Goal: Check status: Check status

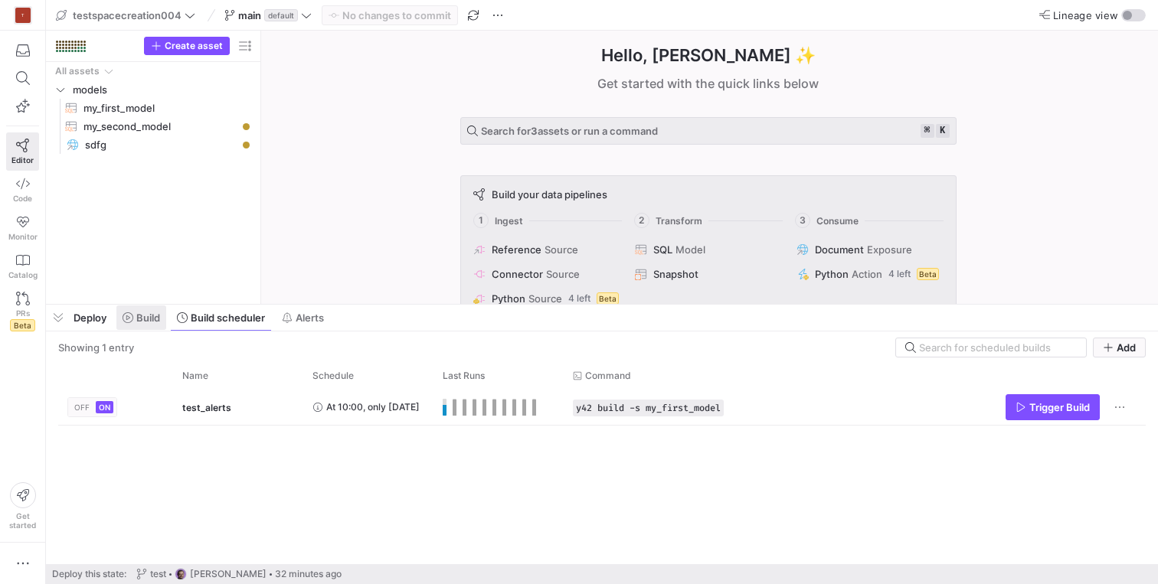
click at [149, 319] on span "Build" at bounding box center [148, 318] width 24 height 12
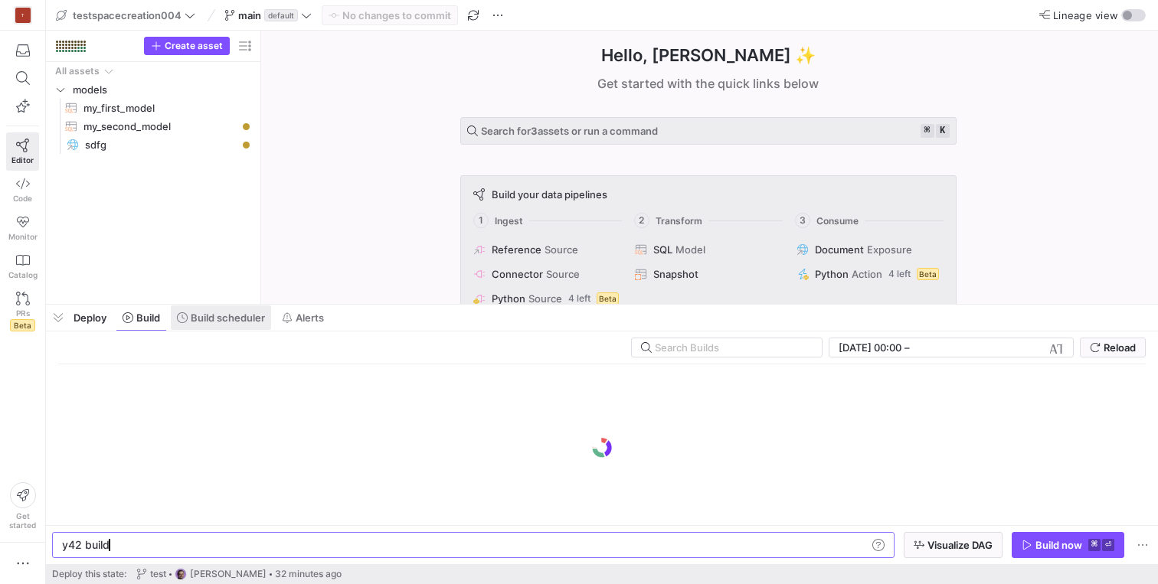
scroll to position [0, 46]
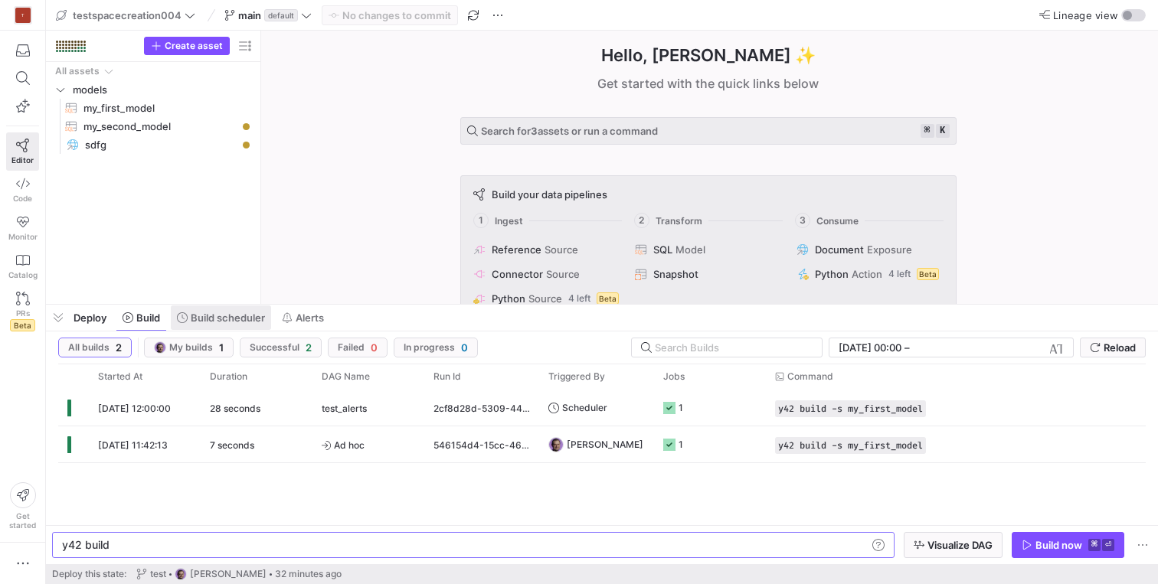
click at [221, 315] on span "Build scheduler" at bounding box center [228, 318] width 74 height 12
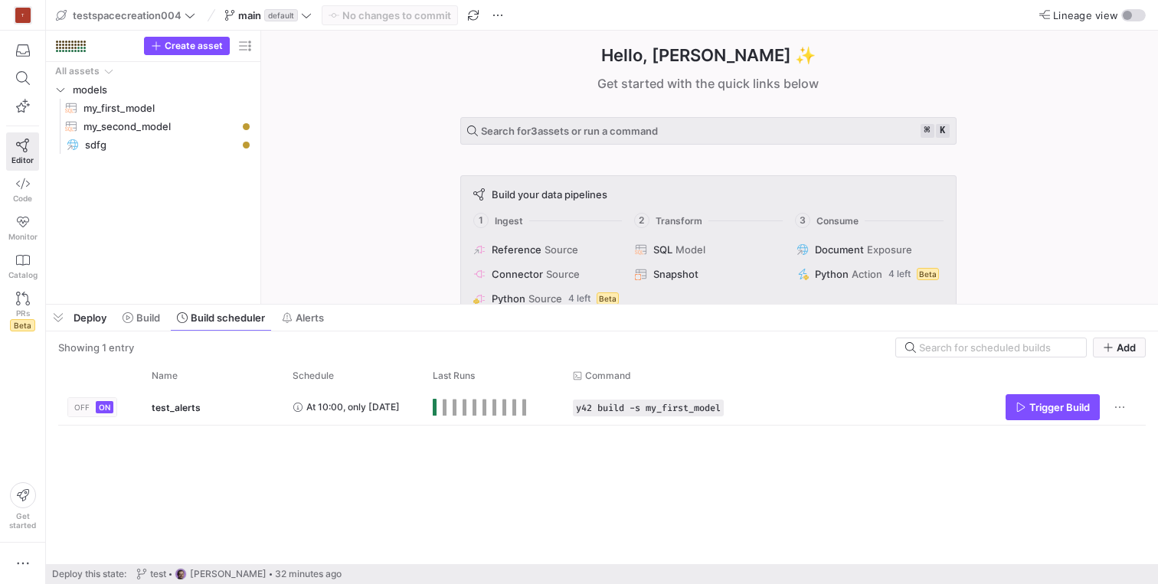
click at [169, 319] on div "Deploy Build Build scheduler Alerts" at bounding box center [188, 318] width 285 height 26
click at [150, 317] on span "Build" at bounding box center [148, 318] width 24 height 12
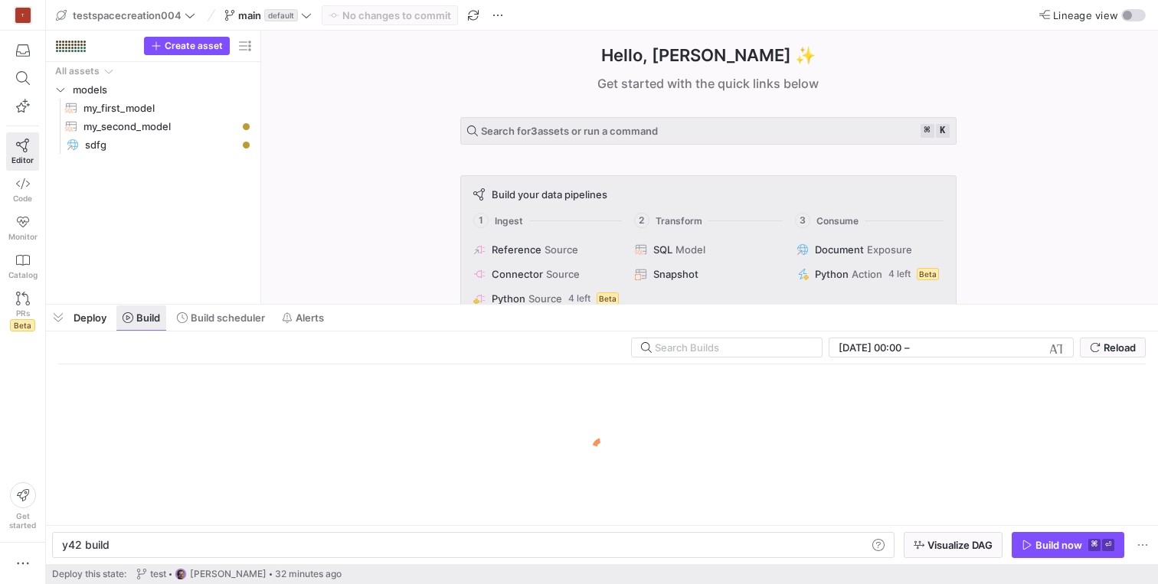
scroll to position [0, 46]
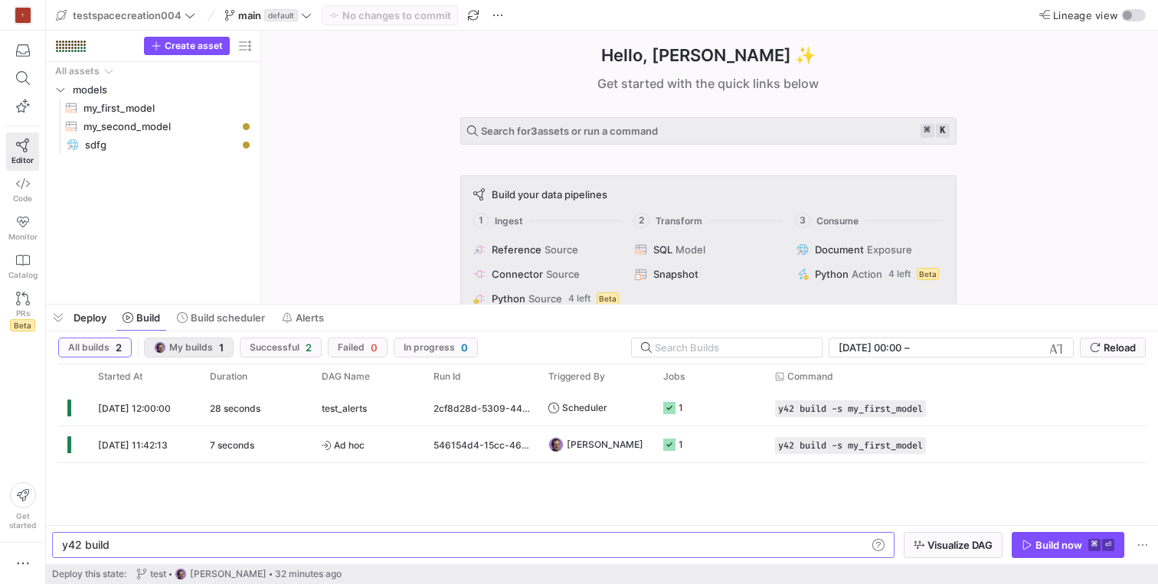
click at [213, 350] on span "My builds 1" at bounding box center [189, 347] width 70 height 12
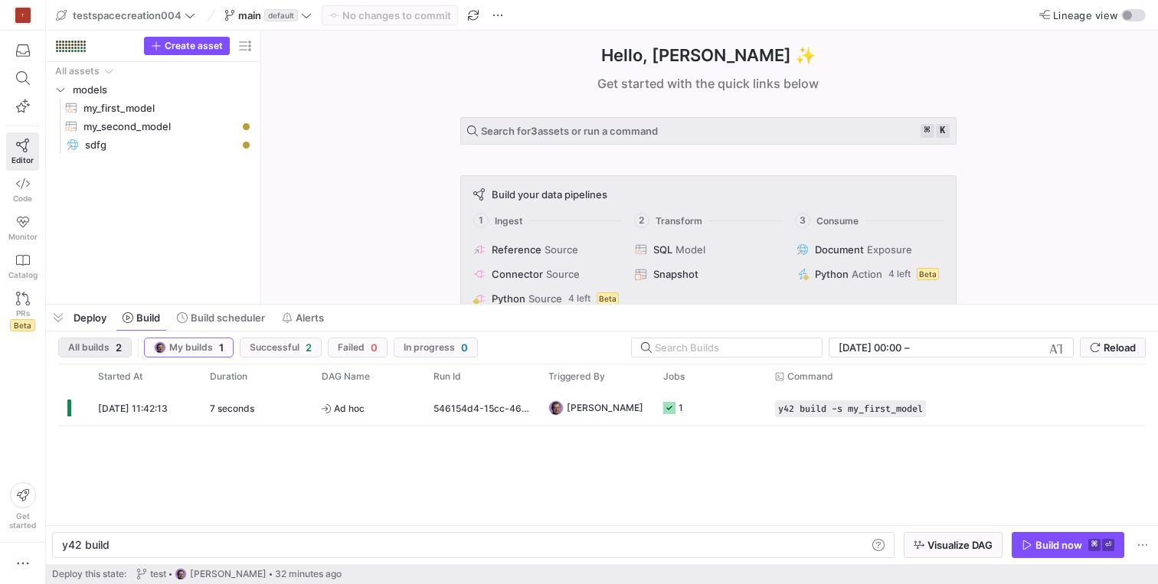
click at [103, 348] on span "All builds" at bounding box center [88, 347] width 41 height 11
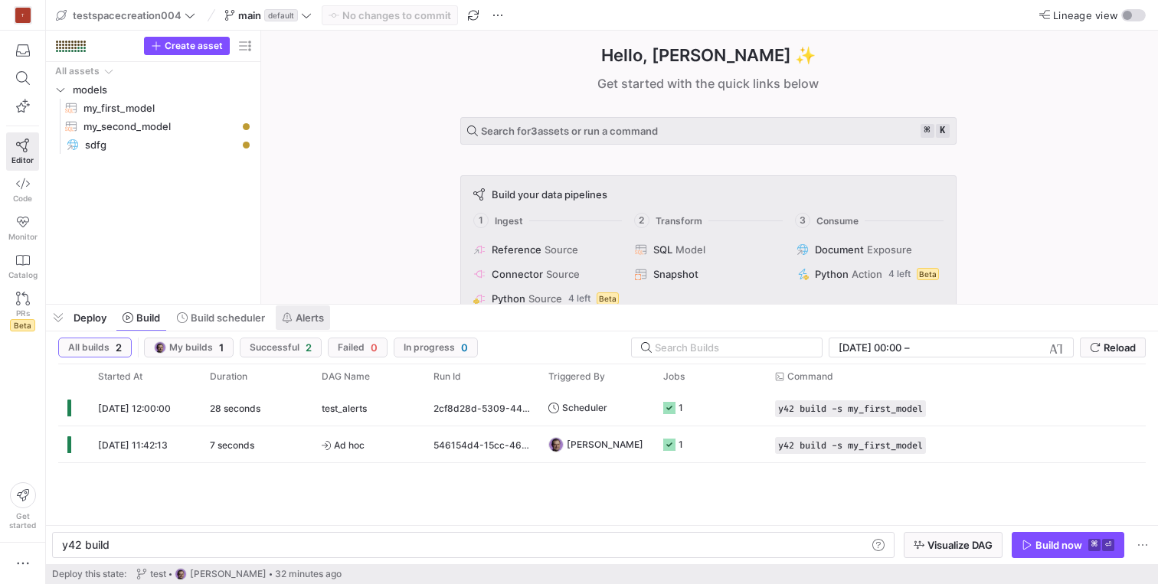
click at [288, 319] on icon at bounding box center [287, 317] width 9 height 11
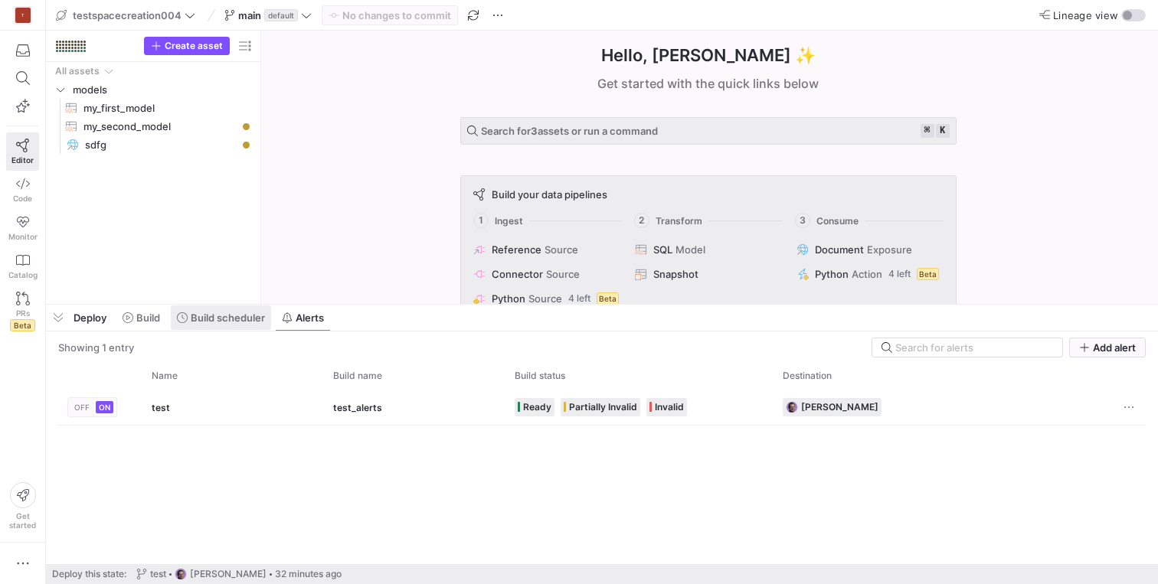
click at [221, 315] on span "Build scheduler" at bounding box center [228, 318] width 74 height 12
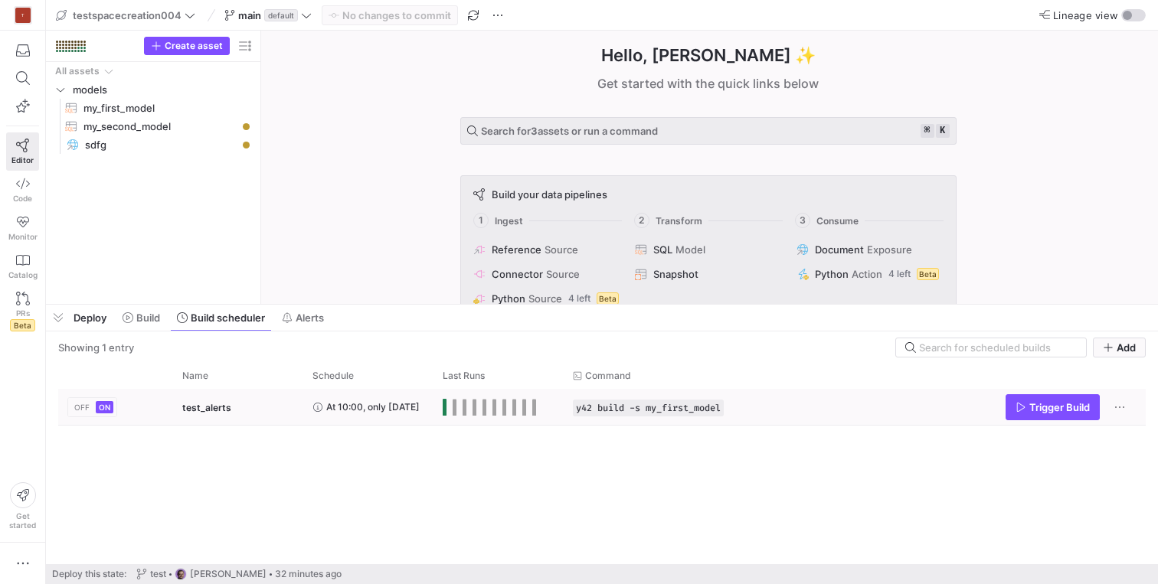
click at [214, 404] on span "test_alerts" at bounding box center [206, 408] width 49 height 36
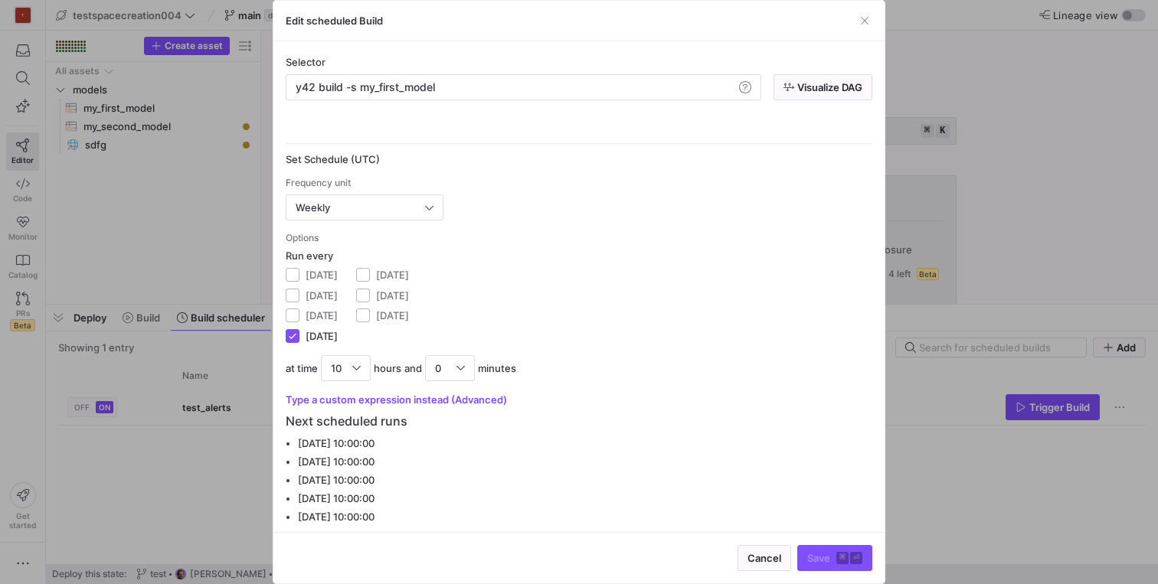
scroll to position [65, 0]
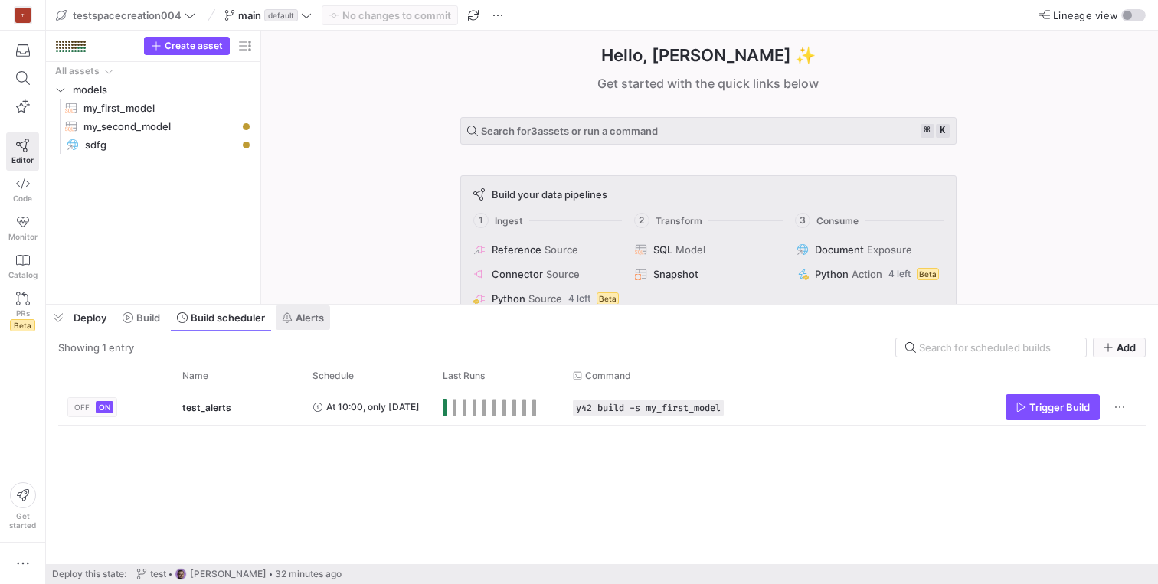
click at [296, 326] on span at bounding box center [303, 317] width 54 height 25
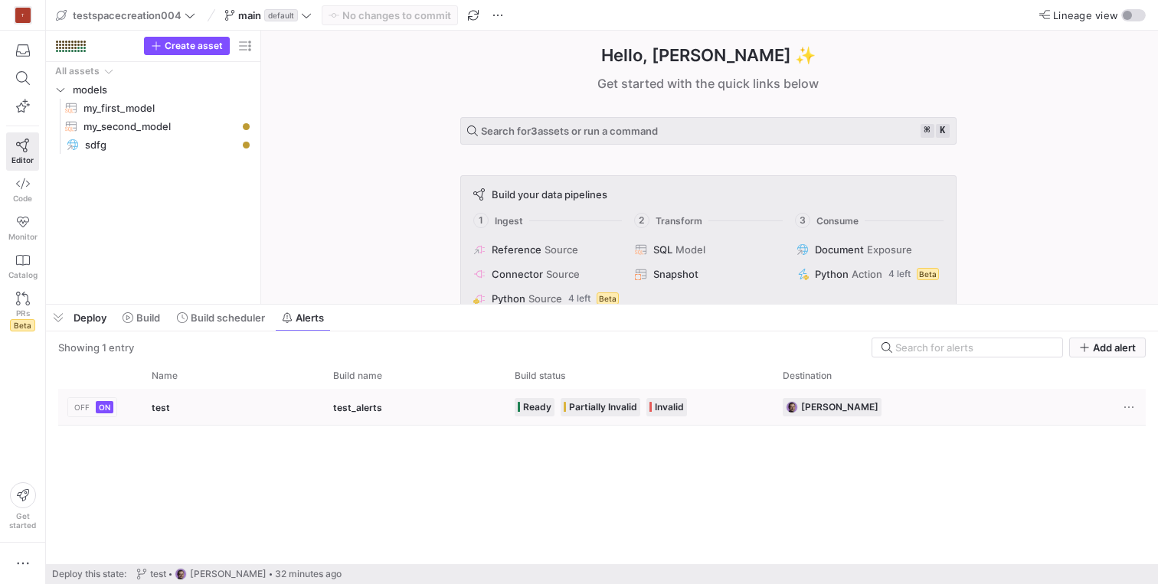
click at [218, 413] on div "test" at bounding box center [232, 407] width 181 height 36
click at [134, 320] on span "Build" at bounding box center [142, 318] width 38 height 12
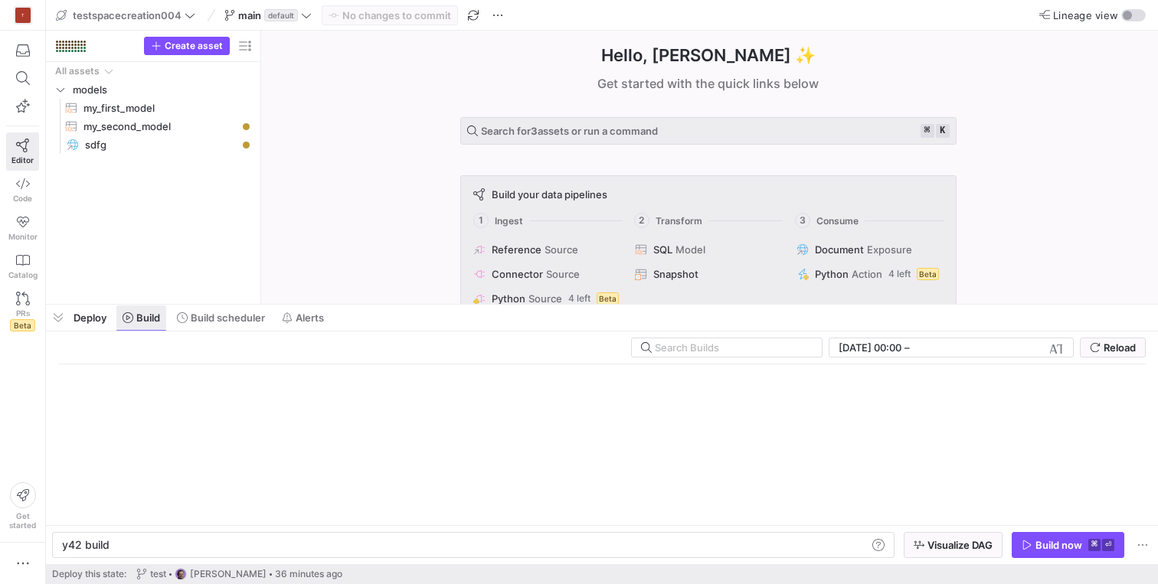
scroll to position [0, 46]
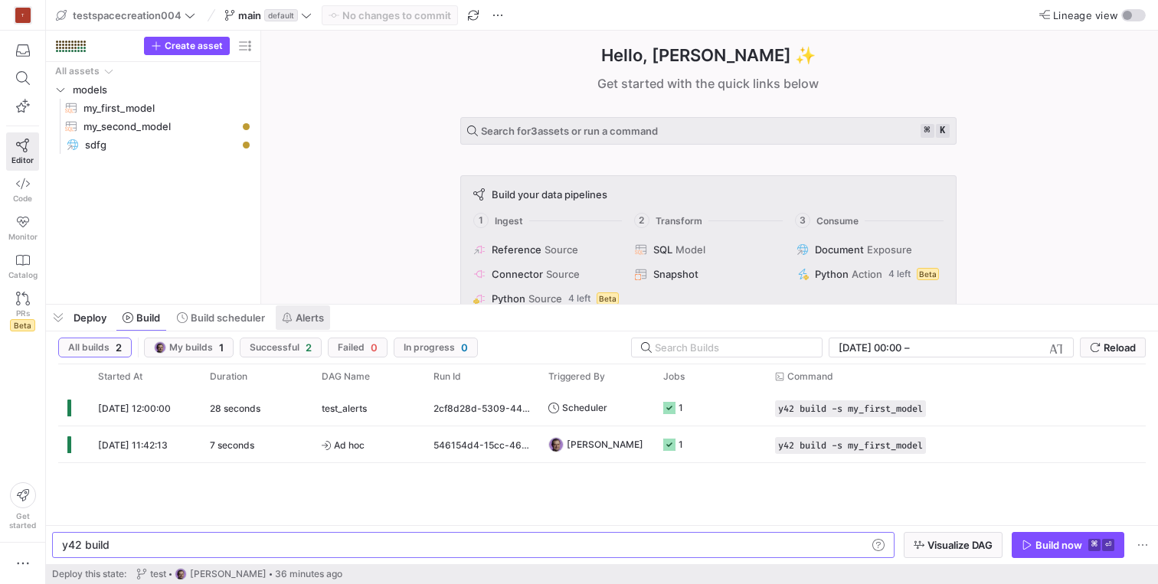
click at [311, 309] on span at bounding box center [303, 317] width 54 height 25
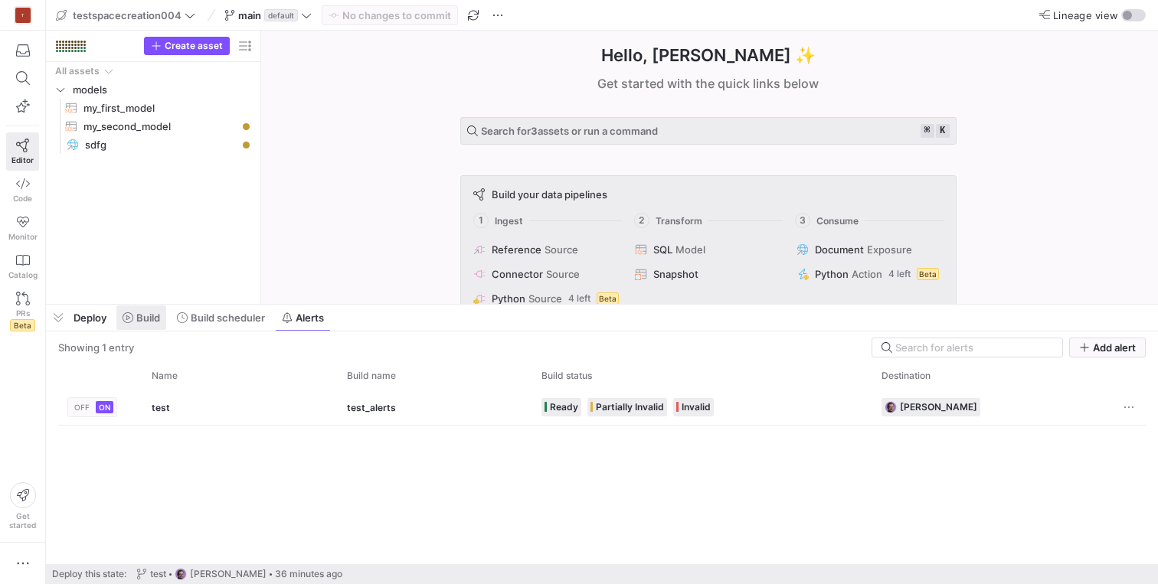
click at [163, 323] on span at bounding box center [141, 317] width 50 height 25
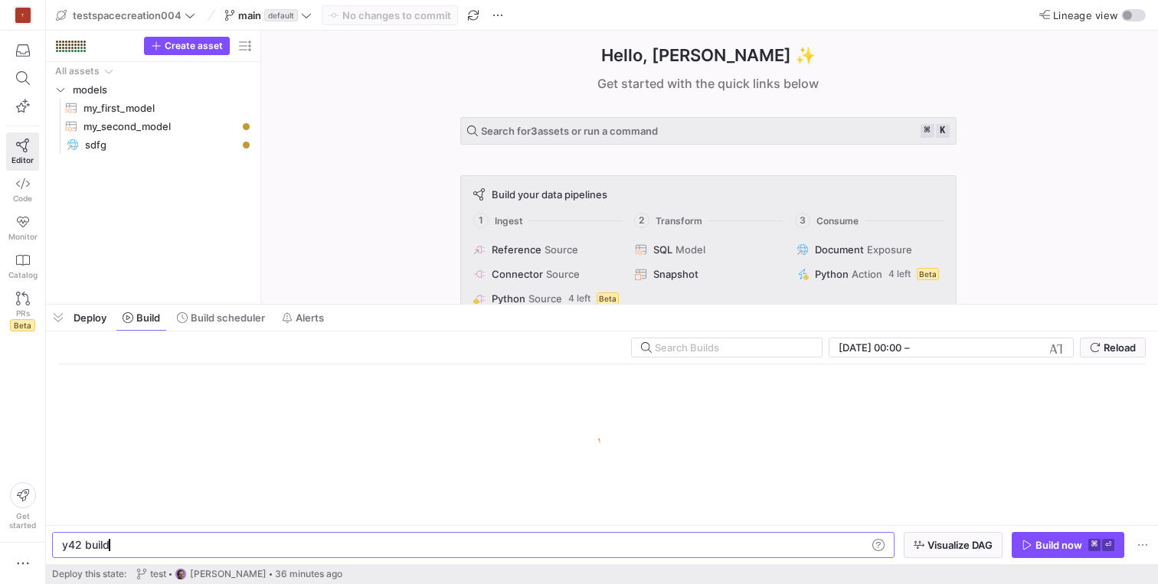
scroll to position [0, 46]
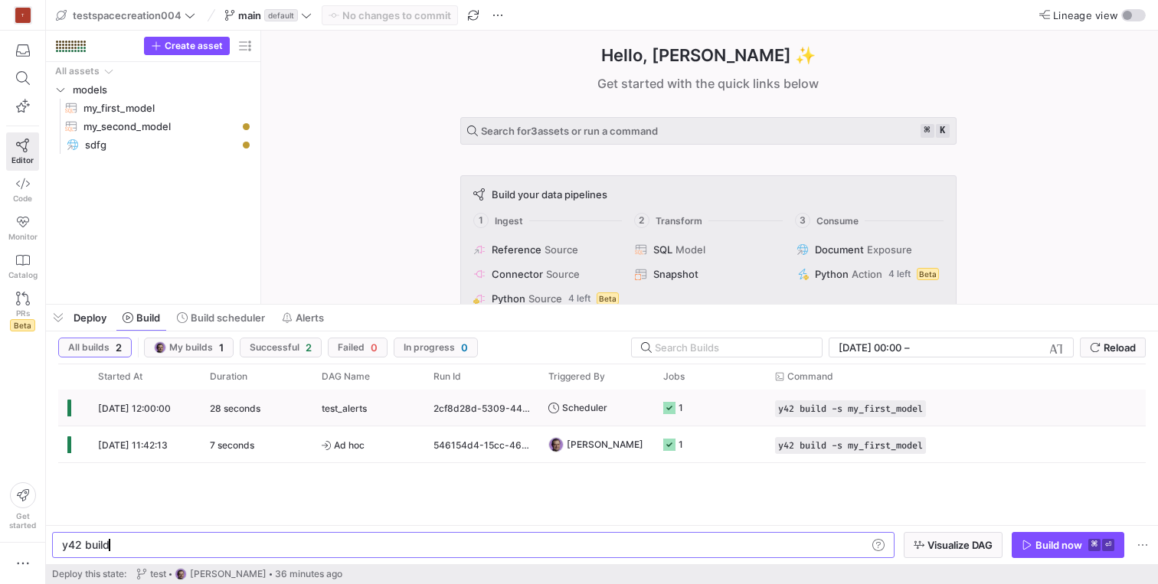
click at [192, 408] on div "[DATE] 12:00:00" at bounding box center [145, 408] width 112 height 36
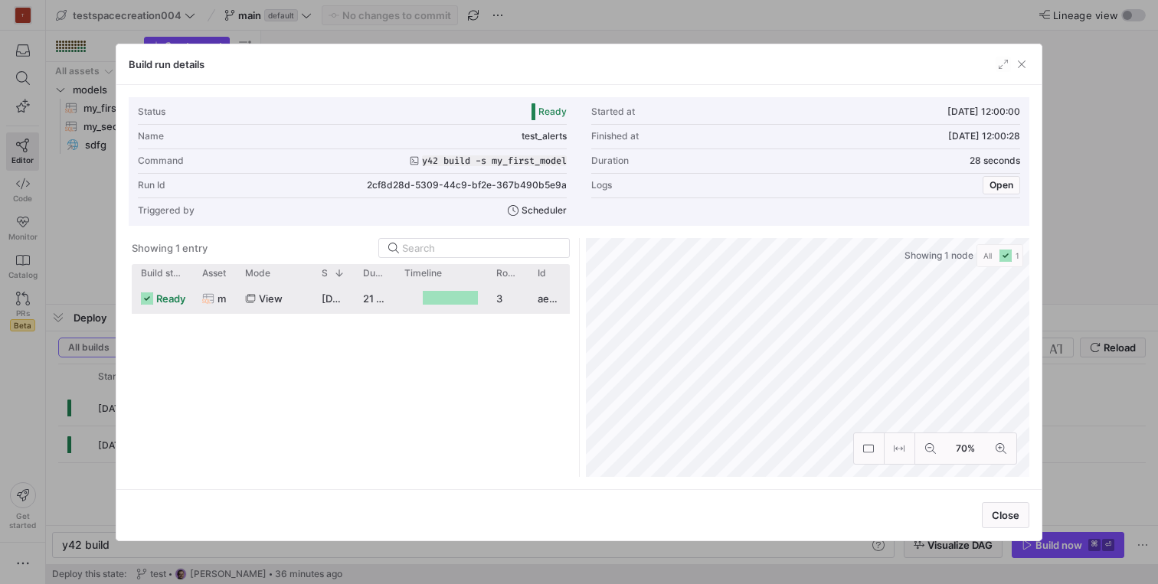
click at [282, 299] on div "view" at bounding box center [274, 299] width 58 height 30
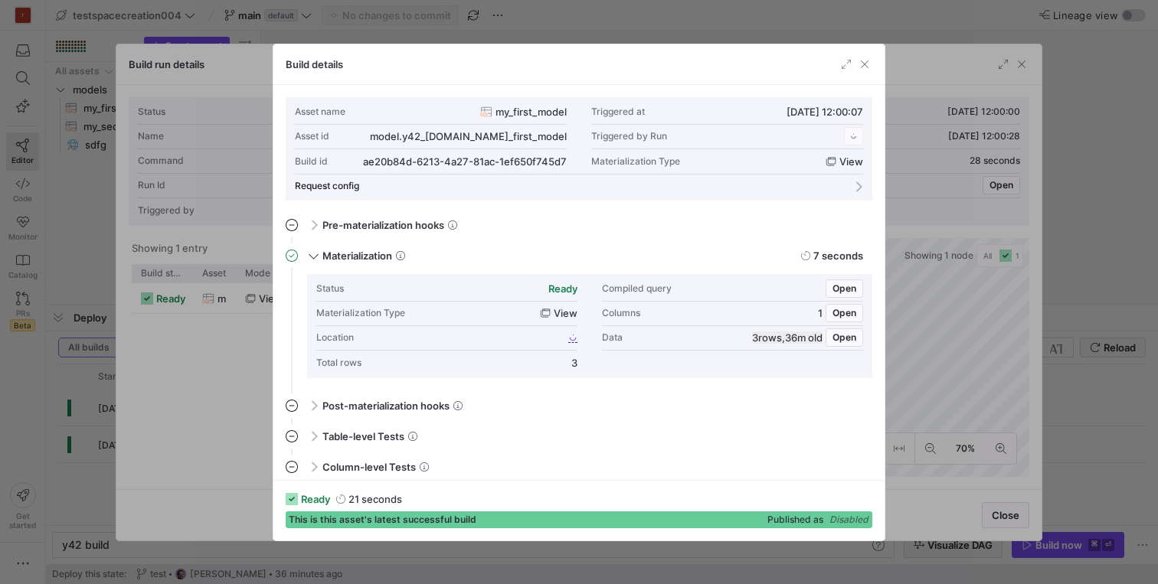
scroll to position [138, 0]
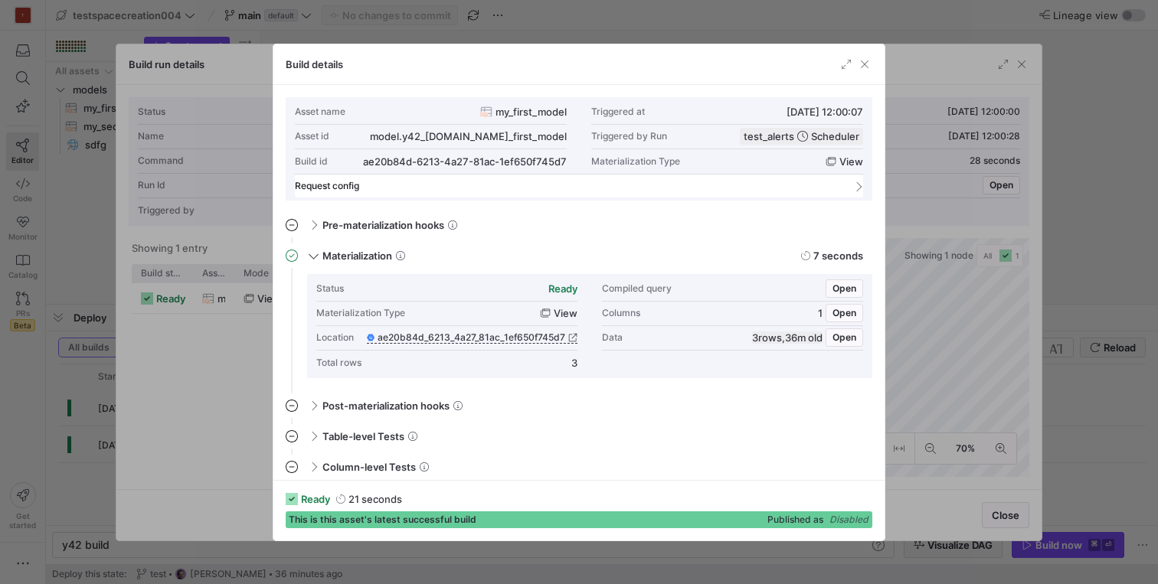
click at [420, 188] on mat-panel-title "Request config" at bounding box center [570, 186] width 550 height 11
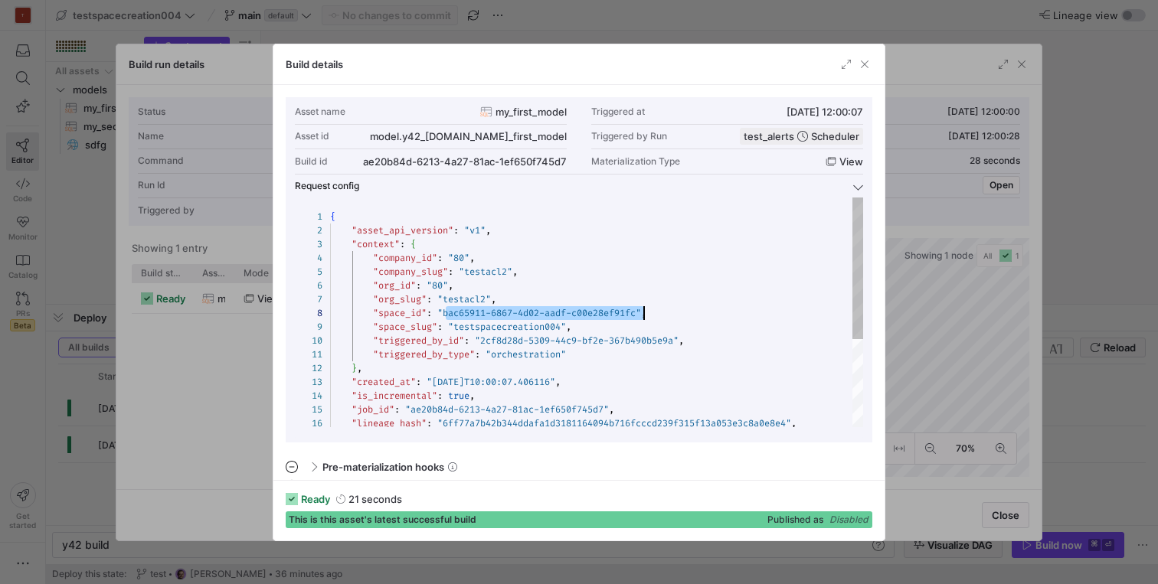
scroll to position [96, 314]
drag, startPoint x: 446, startPoint y: 312, endPoint x: 644, endPoint y: 313, distance: 197.5
click at [644, 313] on div "{ "asset_api_version" : "v1" , "context" : { "company_id" : "80" , "company_slu…" at bounding box center [596, 383] width 533 height 371
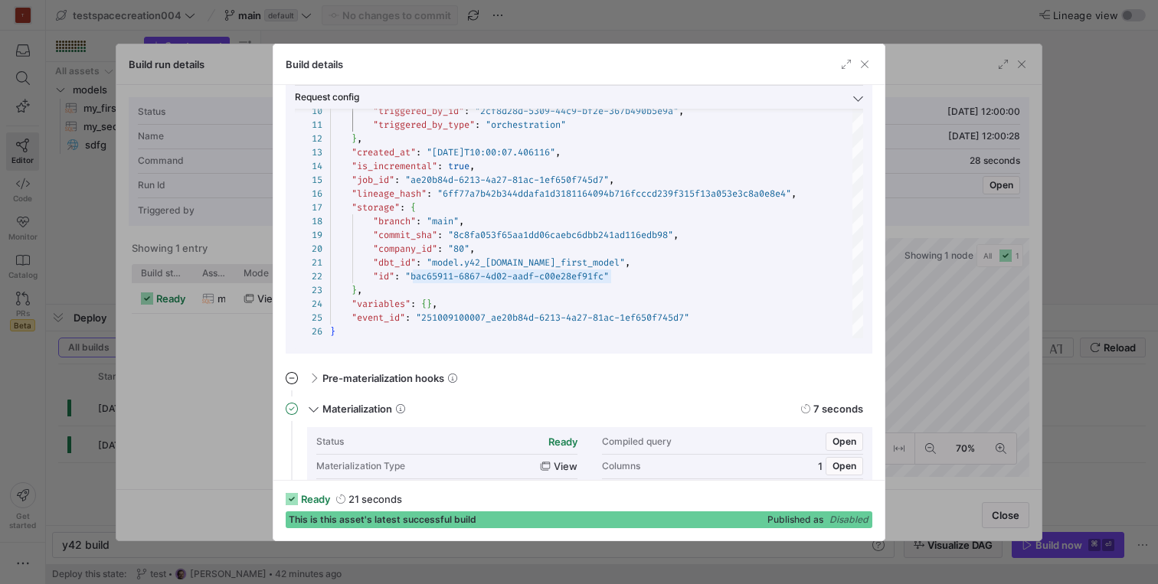
scroll to position [0, 0]
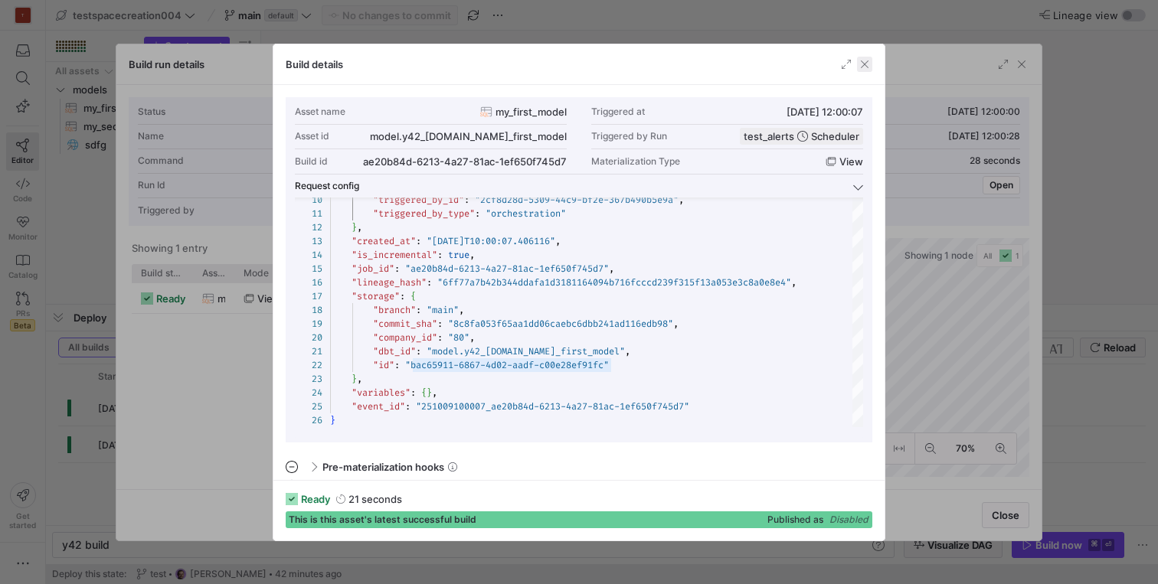
click at [862, 64] on span "button" at bounding box center [864, 64] width 15 height 15
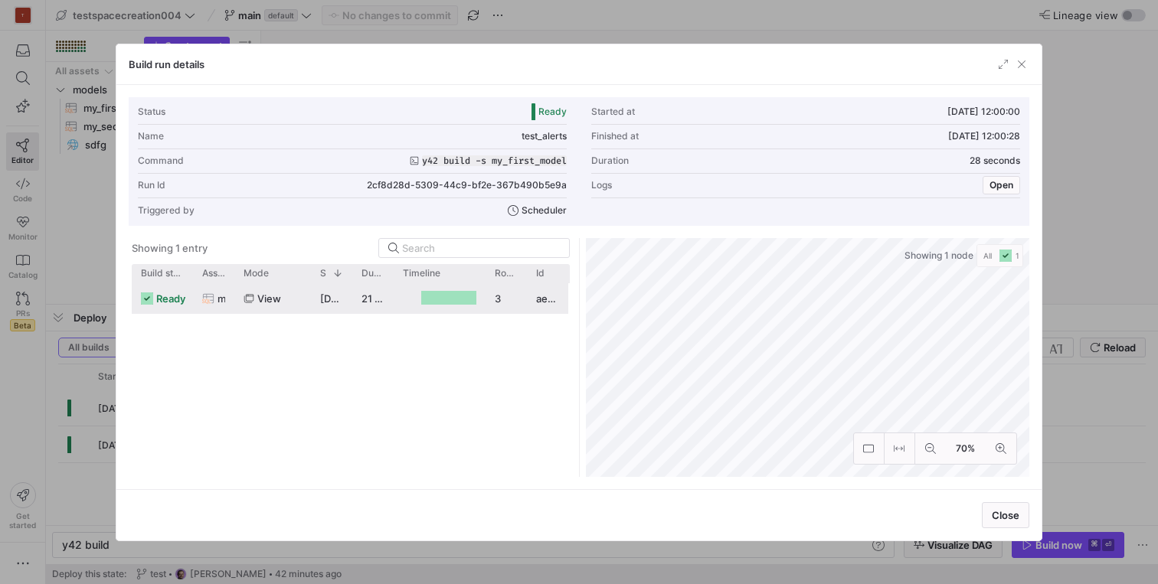
click at [272, 298] on span "view" at bounding box center [269, 299] width 24 height 30
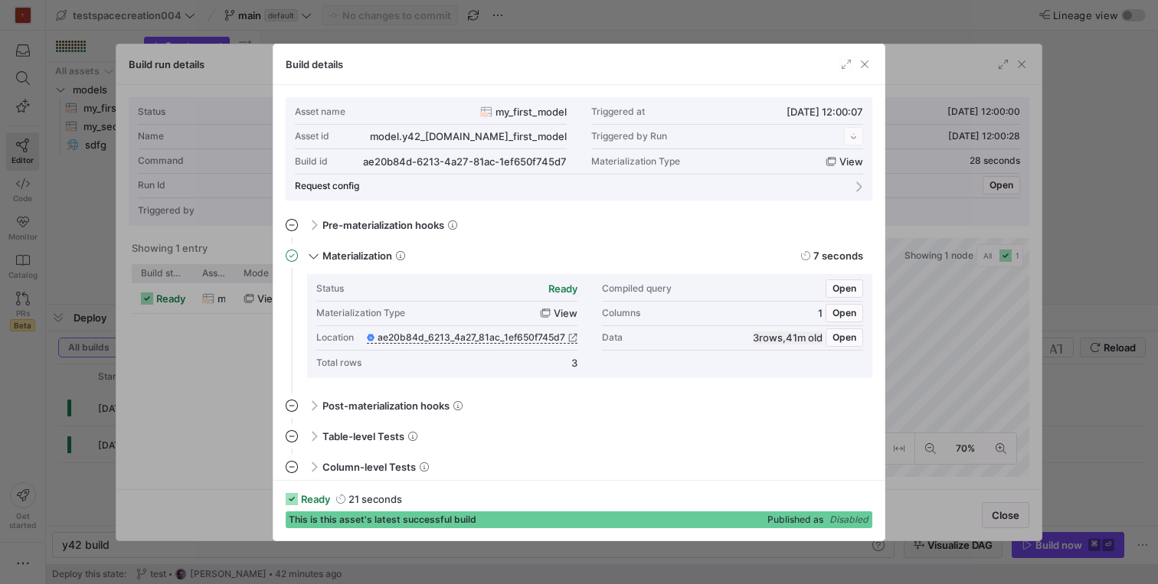
scroll to position [138, 0]
click at [867, 62] on span "button" at bounding box center [864, 64] width 15 height 15
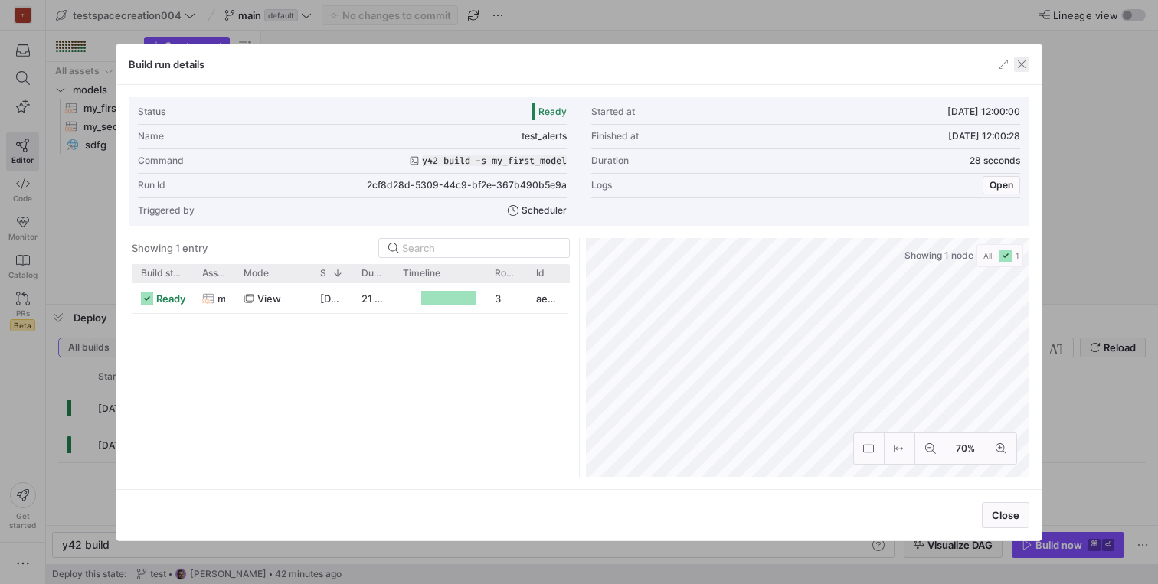
click at [1021, 64] on span "button" at bounding box center [1021, 64] width 15 height 15
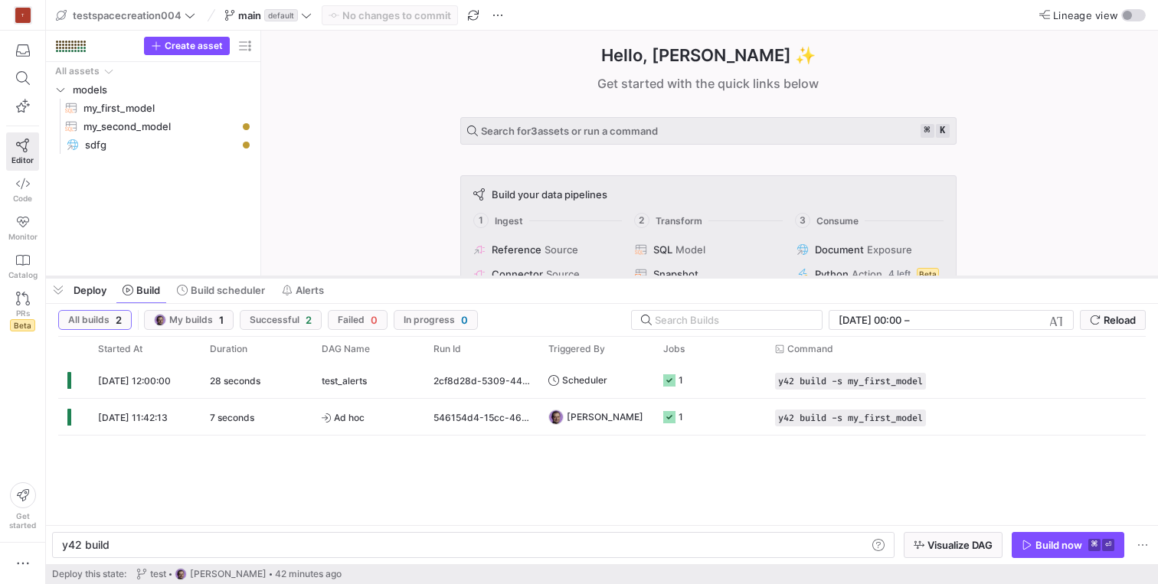
drag, startPoint x: 559, startPoint y: 305, endPoint x: 560, endPoint y: 277, distance: 28.3
click at [560, 277] on div at bounding box center [602, 277] width 1112 height 6
